Goal: Book appointment/travel/reservation

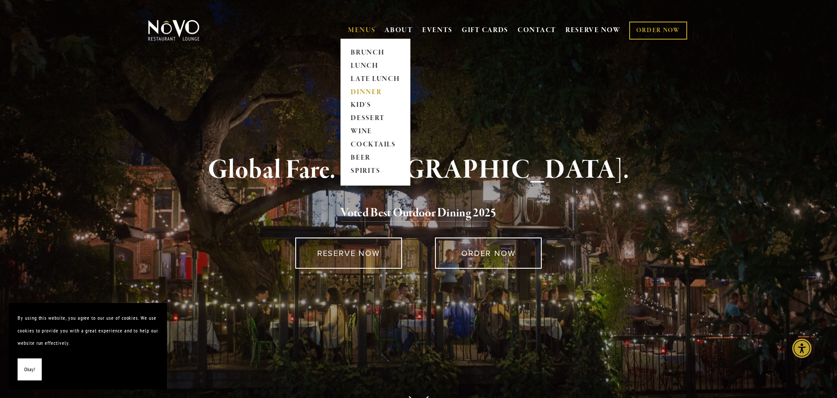
click at [359, 91] on link "DINNER" at bounding box center [375, 92] width 55 height 13
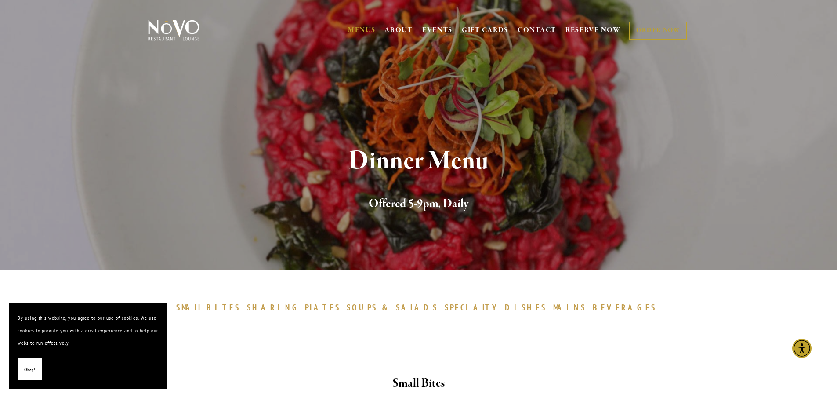
click at [35, 370] on button "Okay!" at bounding box center [30, 369] width 24 height 22
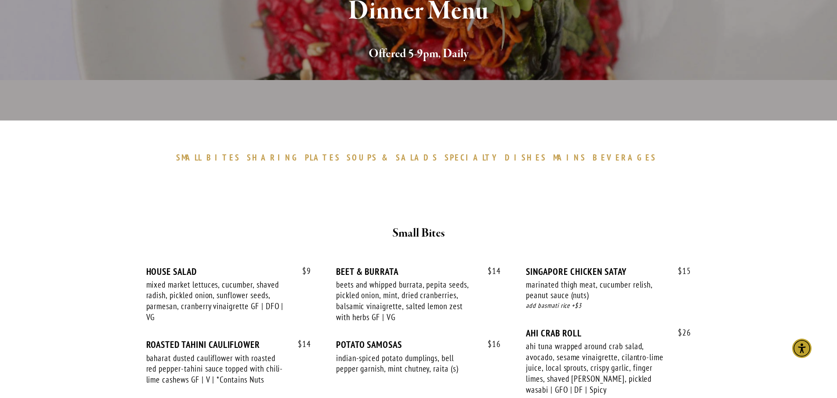
scroll to position [121, 0]
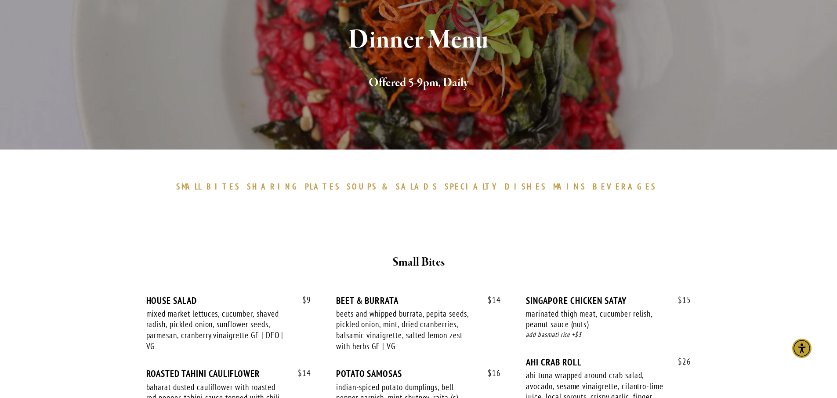
click at [593, 188] on span "BEVERAGES" at bounding box center [625, 186] width 64 height 11
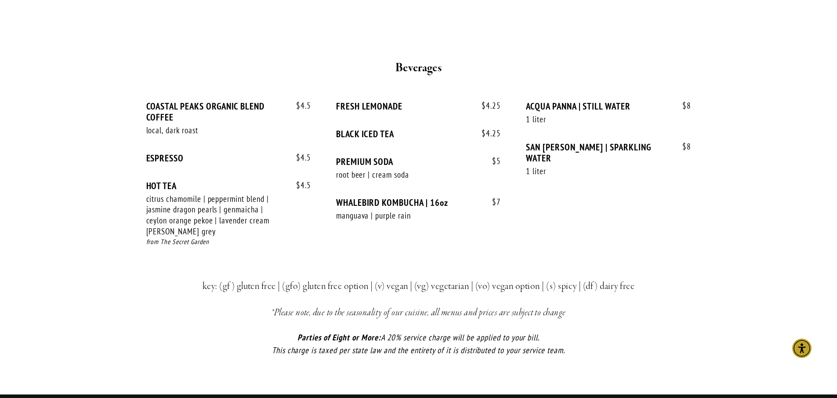
scroll to position [1758, 0]
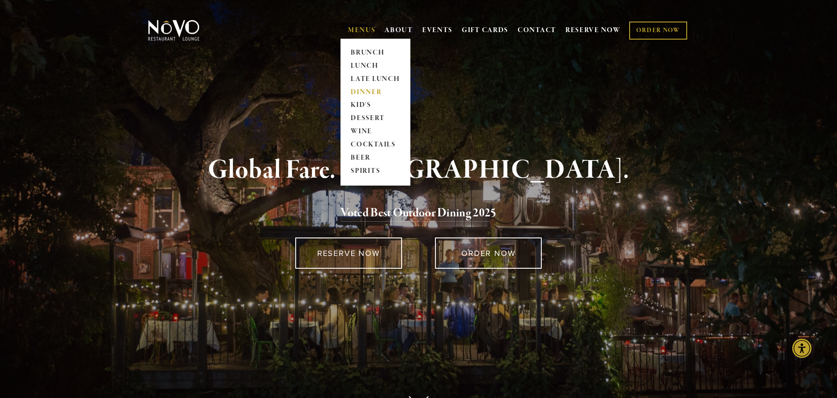
click at [358, 92] on link "DINNER" at bounding box center [375, 92] width 55 height 13
click at [372, 141] on link "COCKTAILS" at bounding box center [375, 144] width 55 height 13
click at [370, 89] on link "DINNER" at bounding box center [375, 92] width 55 height 13
click at [360, 156] on link "BEER" at bounding box center [375, 158] width 55 height 13
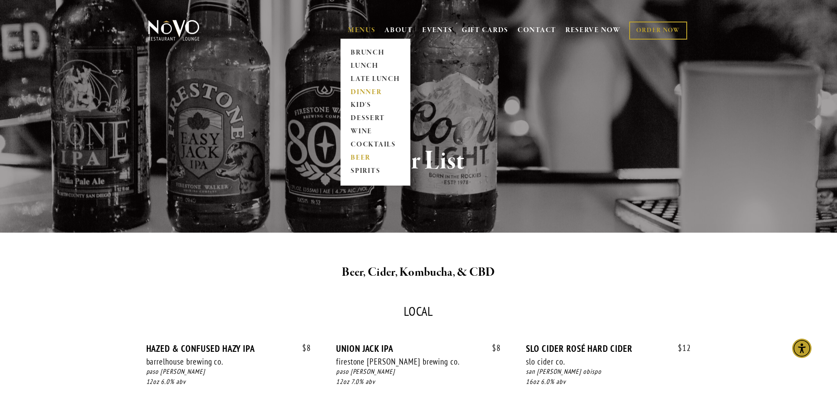
click at [360, 94] on link "DINNER" at bounding box center [375, 92] width 55 height 13
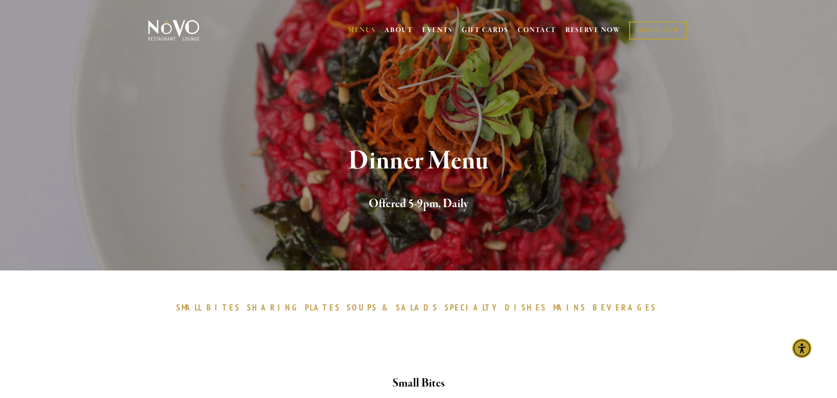
click at [240, 307] on span "BITES" at bounding box center [223, 307] width 34 height 11
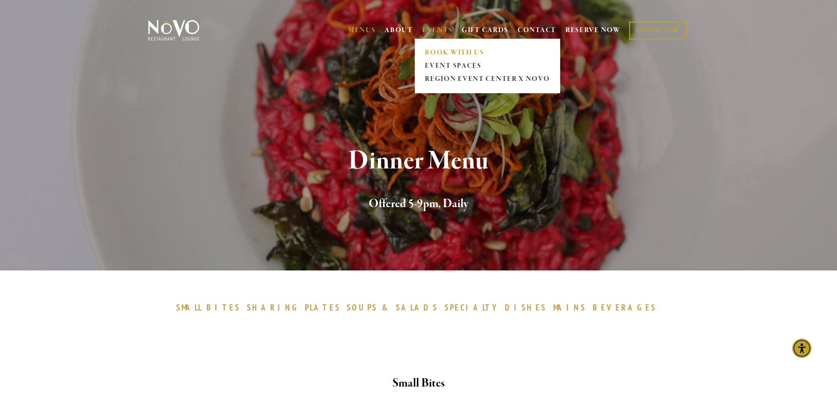
click at [444, 52] on link "BOOK WITH US" at bounding box center [487, 52] width 130 height 13
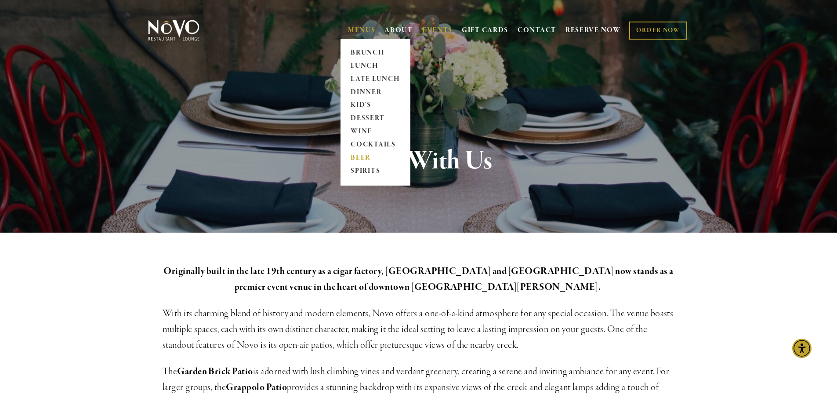
click at [357, 157] on link "BEER" at bounding box center [375, 158] width 55 height 13
